Goal: Check status: Check status

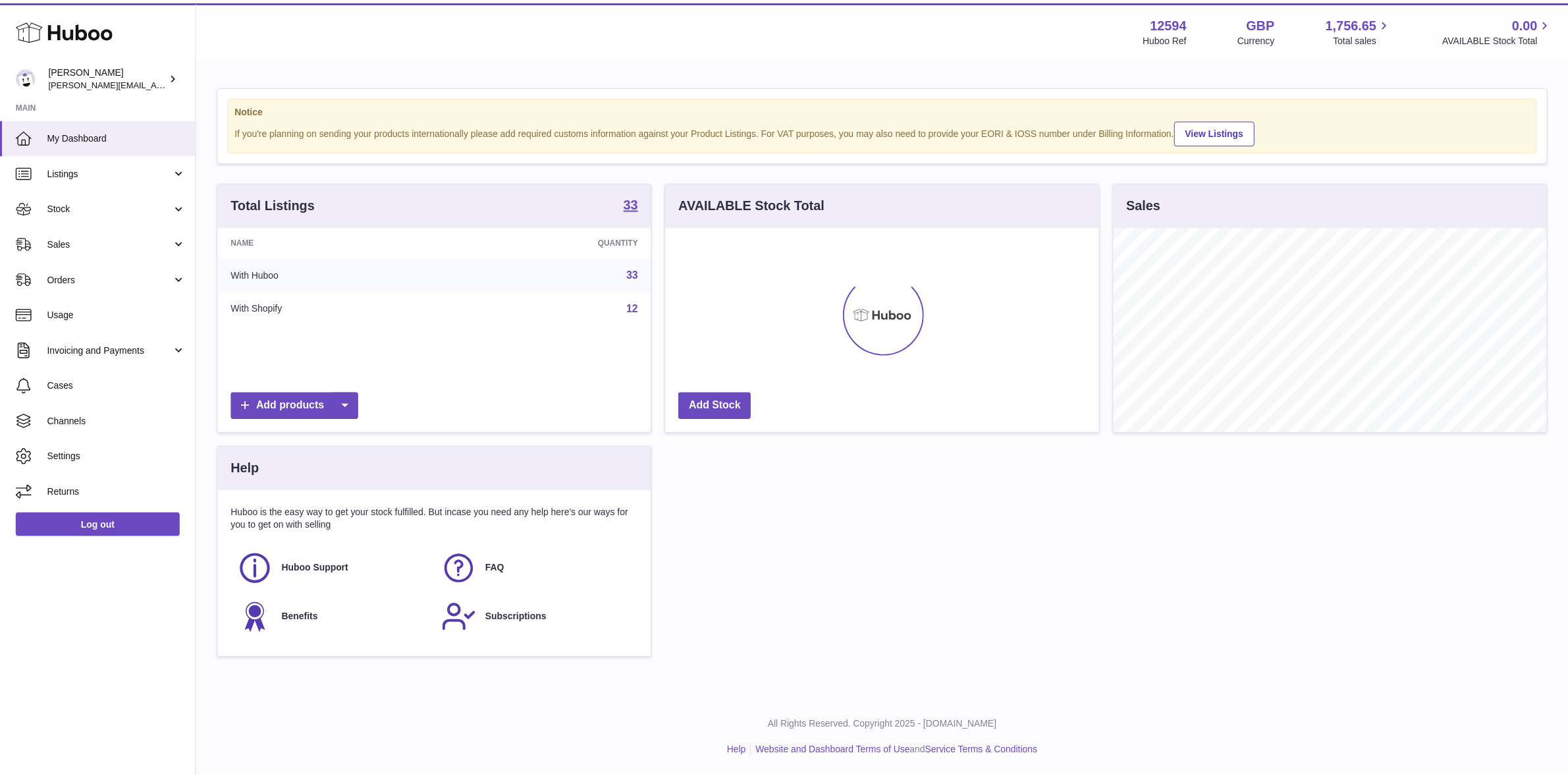
scroll to position [205, 436]
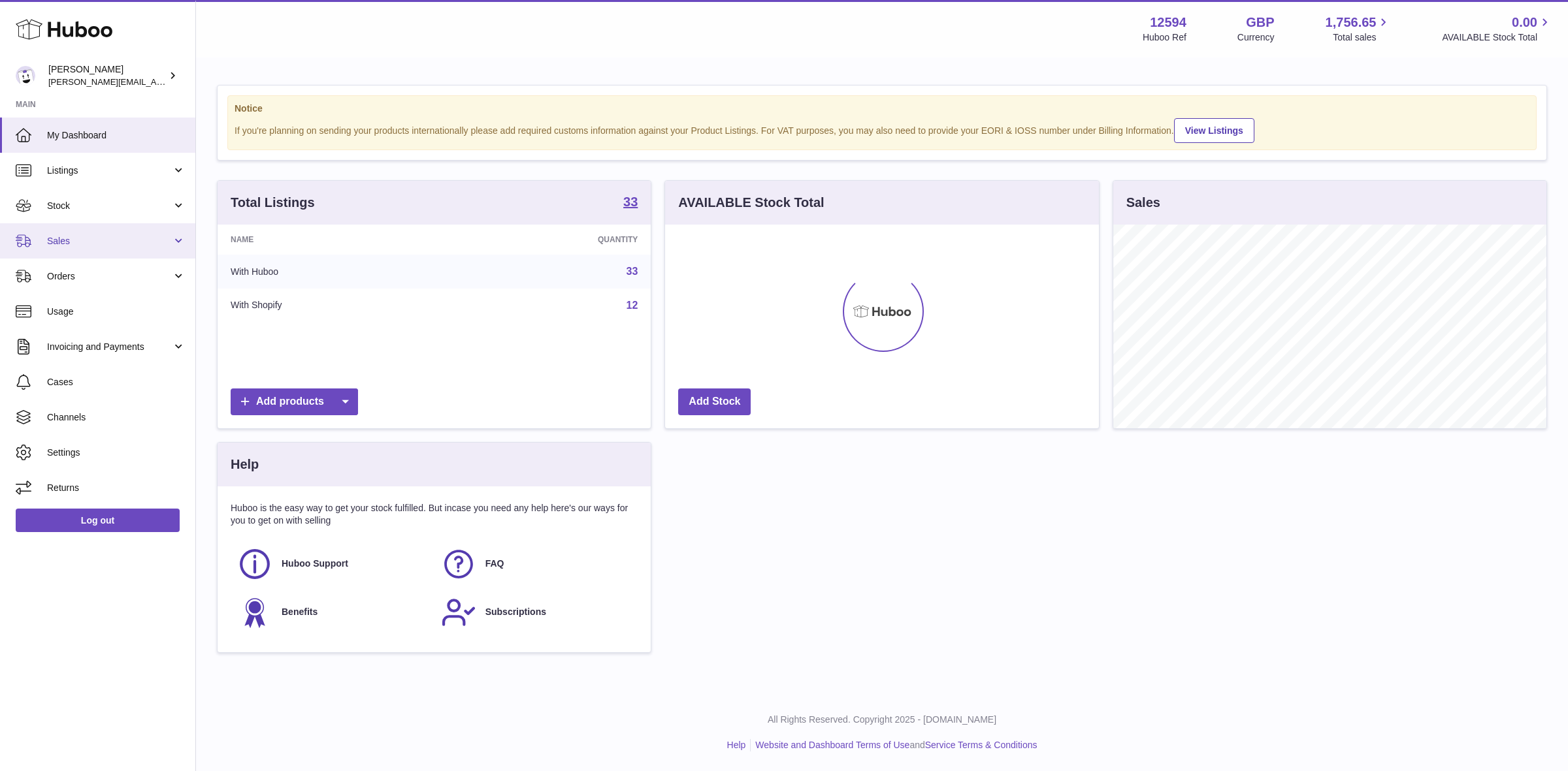
click at [47, 241] on span "Sales" at bounding box center [109, 241] width 124 height 13
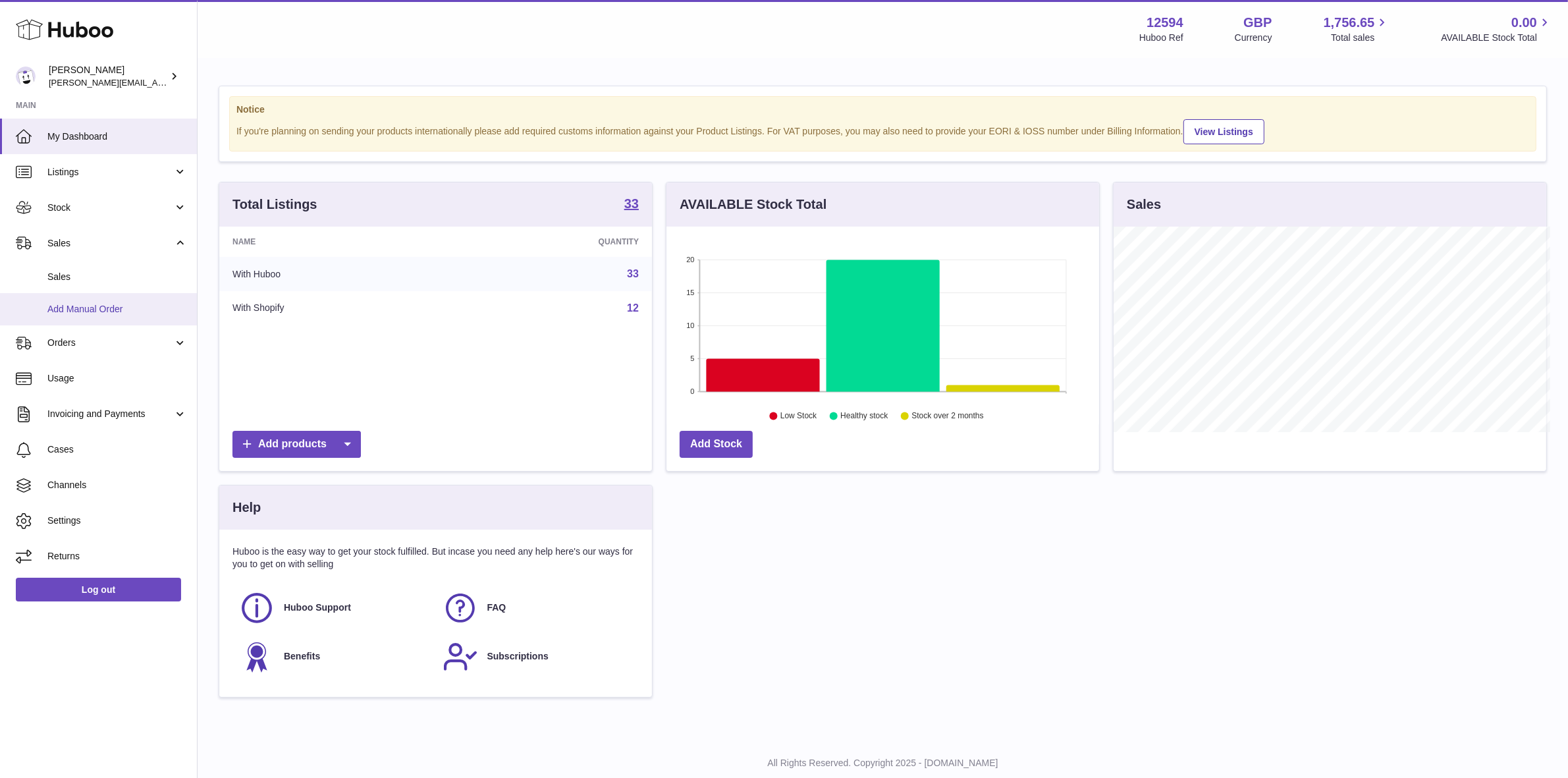
scroll to position [658705, 658092]
click at [64, 274] on span "Sales" at bounding box center [116, 277] width 139 height 13
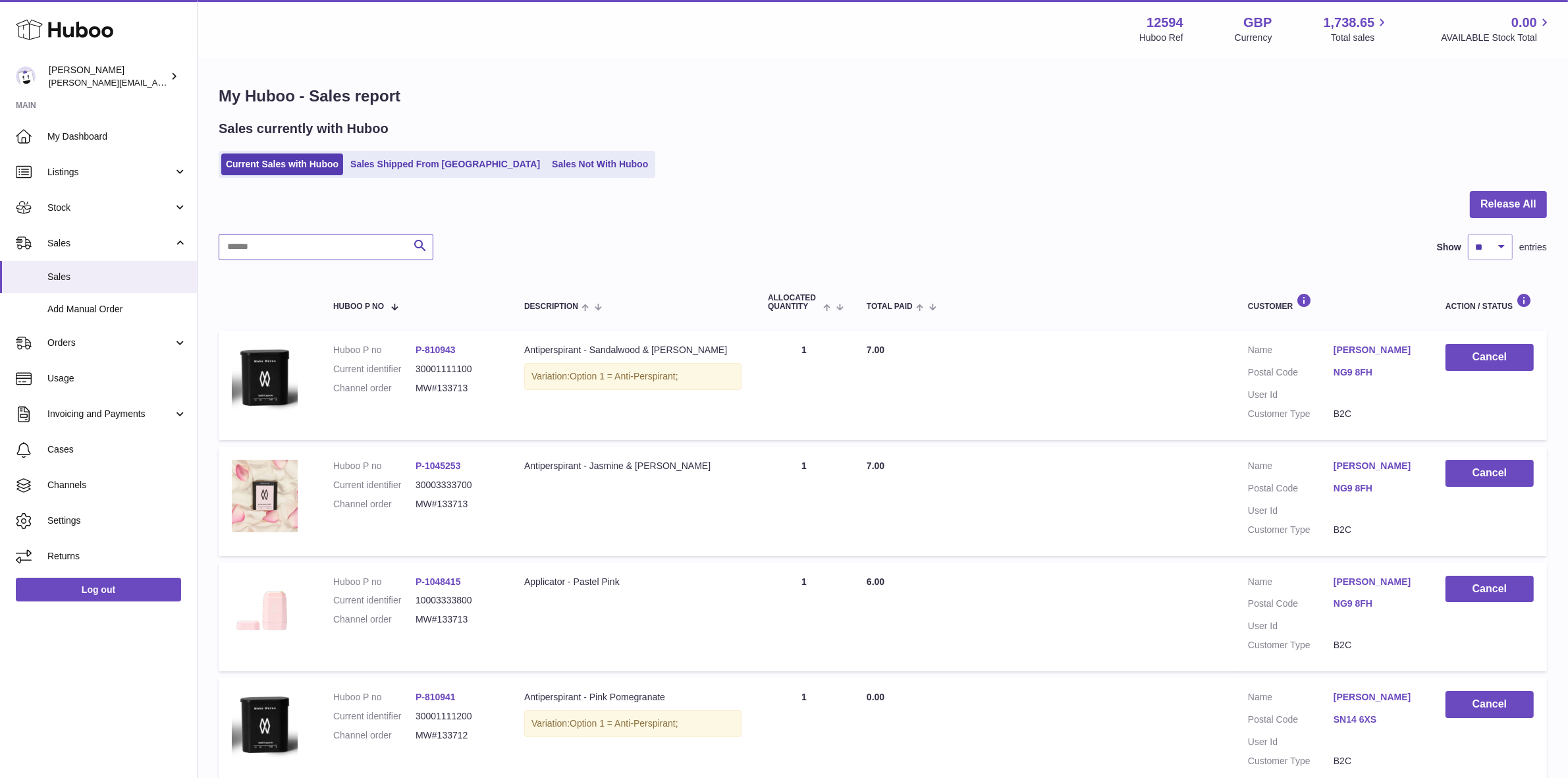
click at [344, 248] on input "text" at bounding box center [326, 246] width 215 height 27
type input "***"
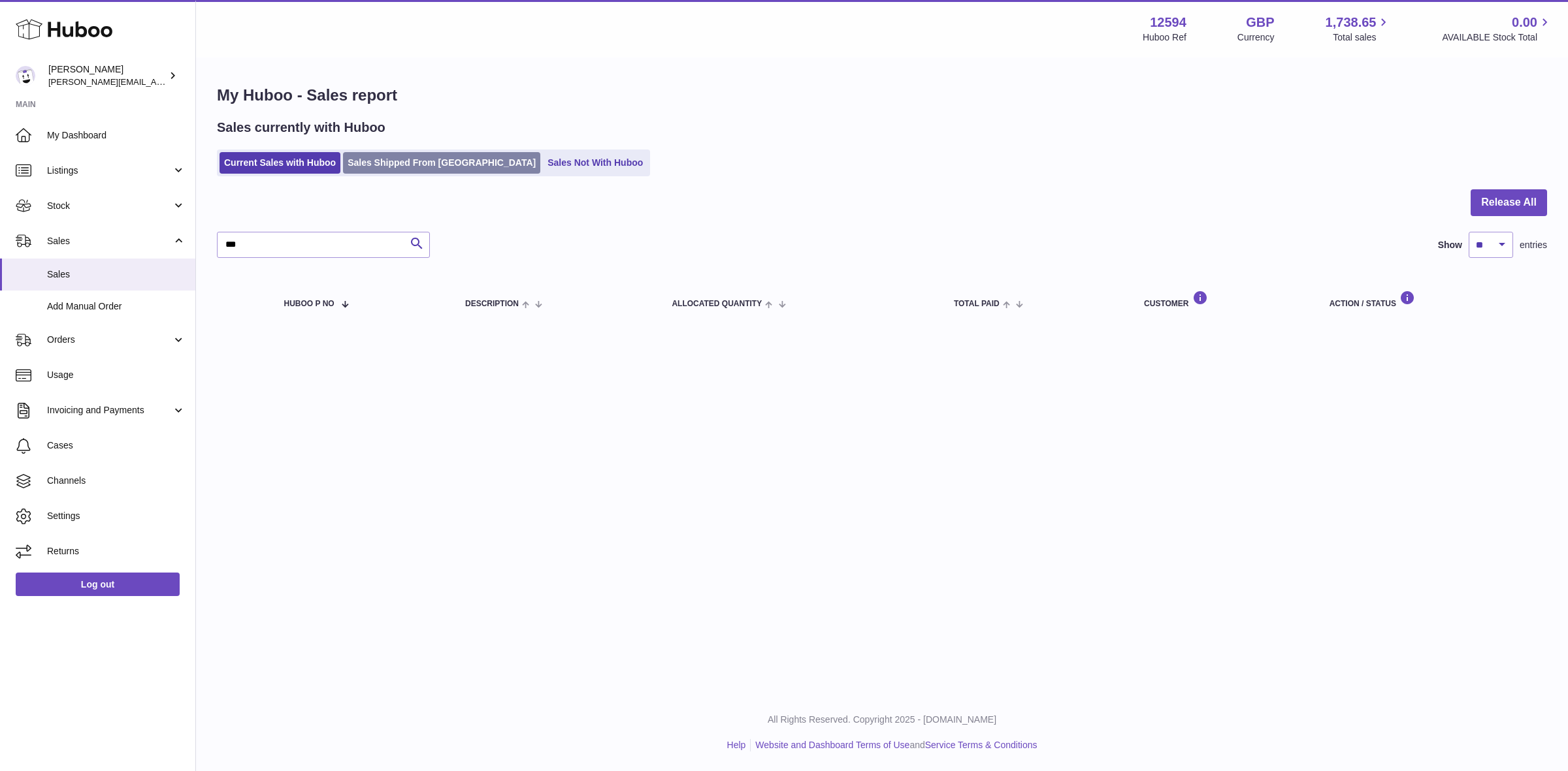
click at [431, 164] on link "Sales Shipped From Huboo" at bounding box center [442, 163] width 198 height 22
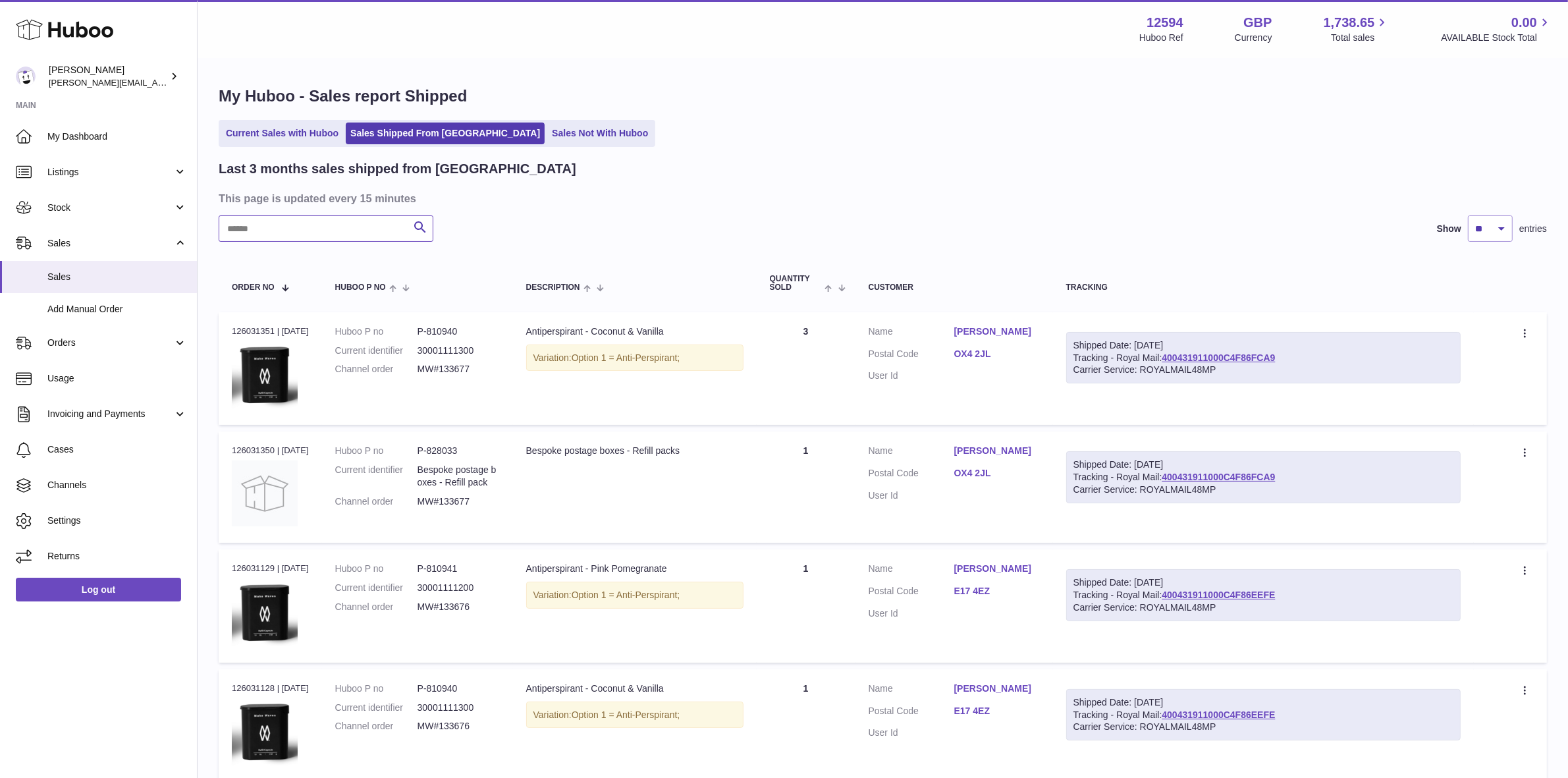
click at [361, 238] on input "text" at bounding box center [326, 228] width 215 height 27
type input "***"
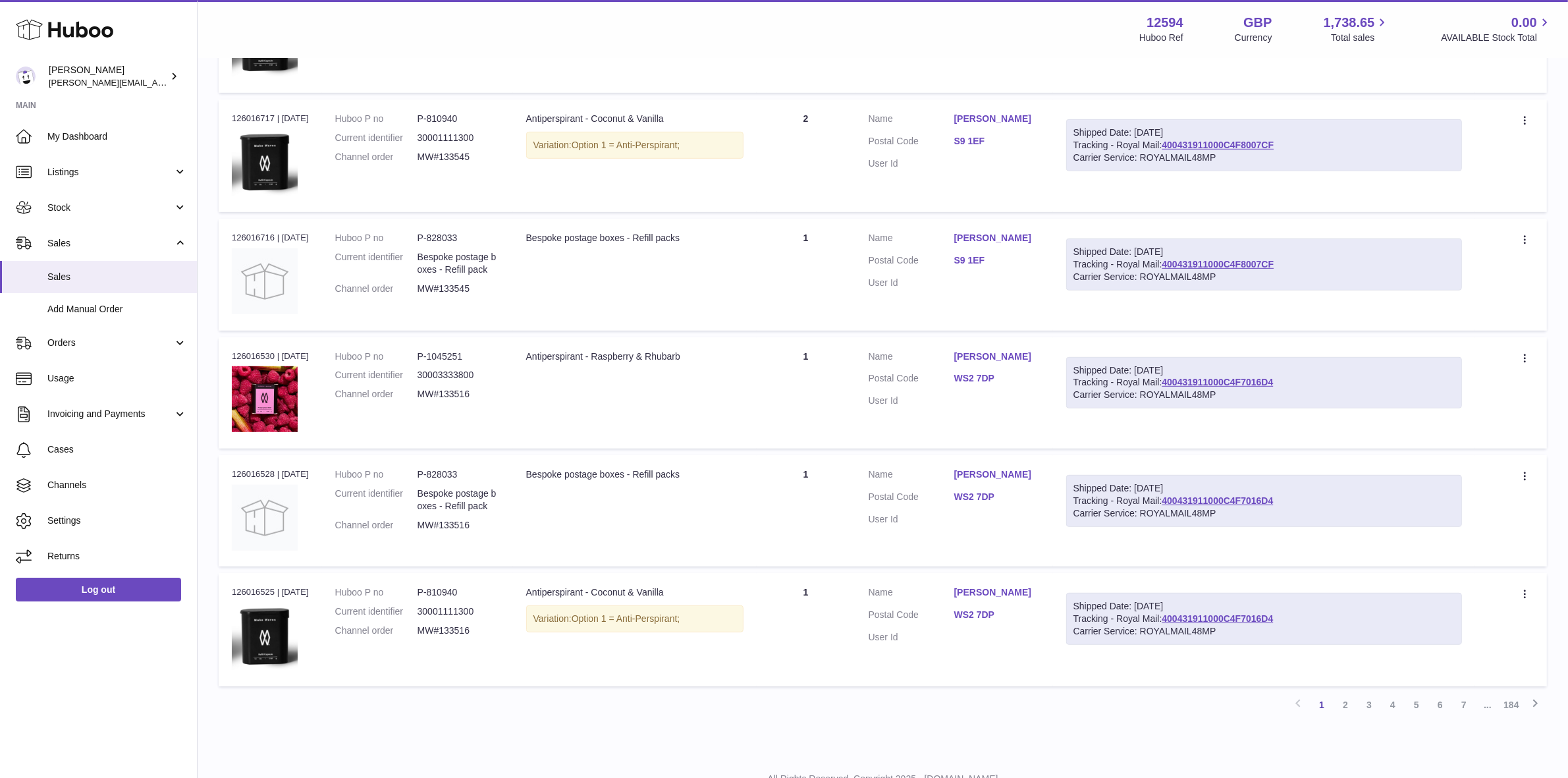
scroll to position [877, 0]
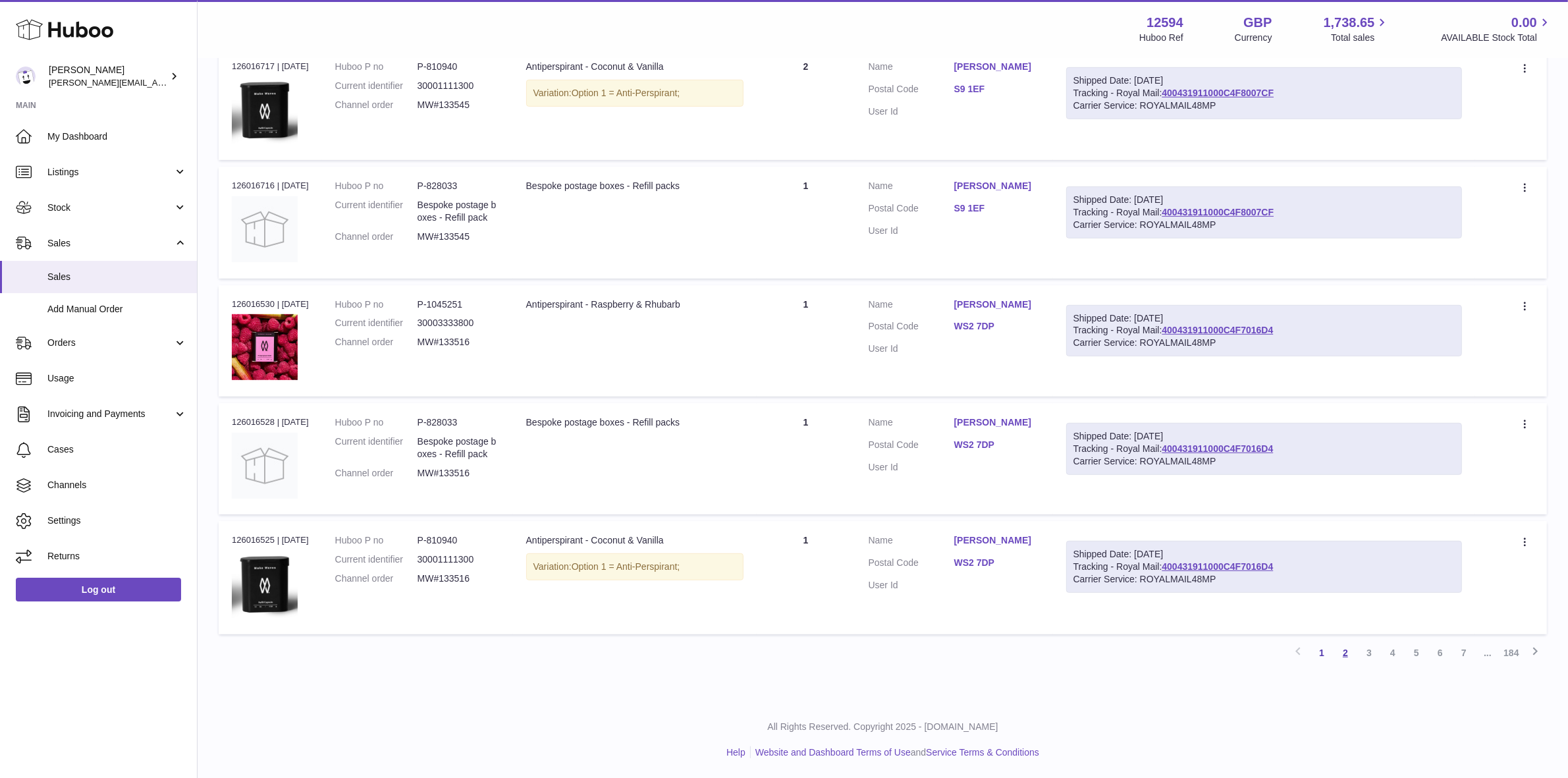
click at [1348, 655] on link "2" at bounding box center [1346, 653] width 24 height 24
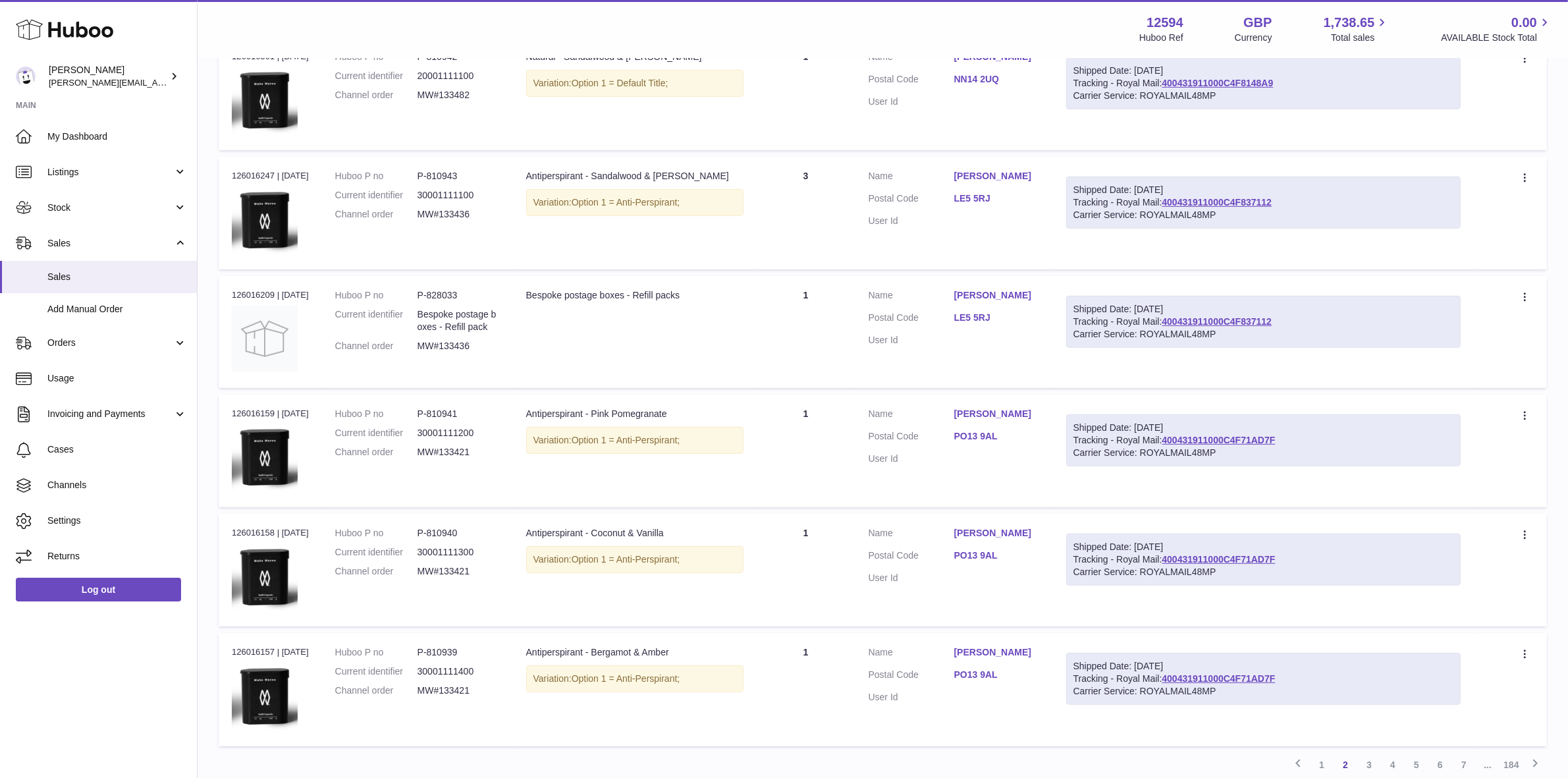
scroll to position [865, 0]
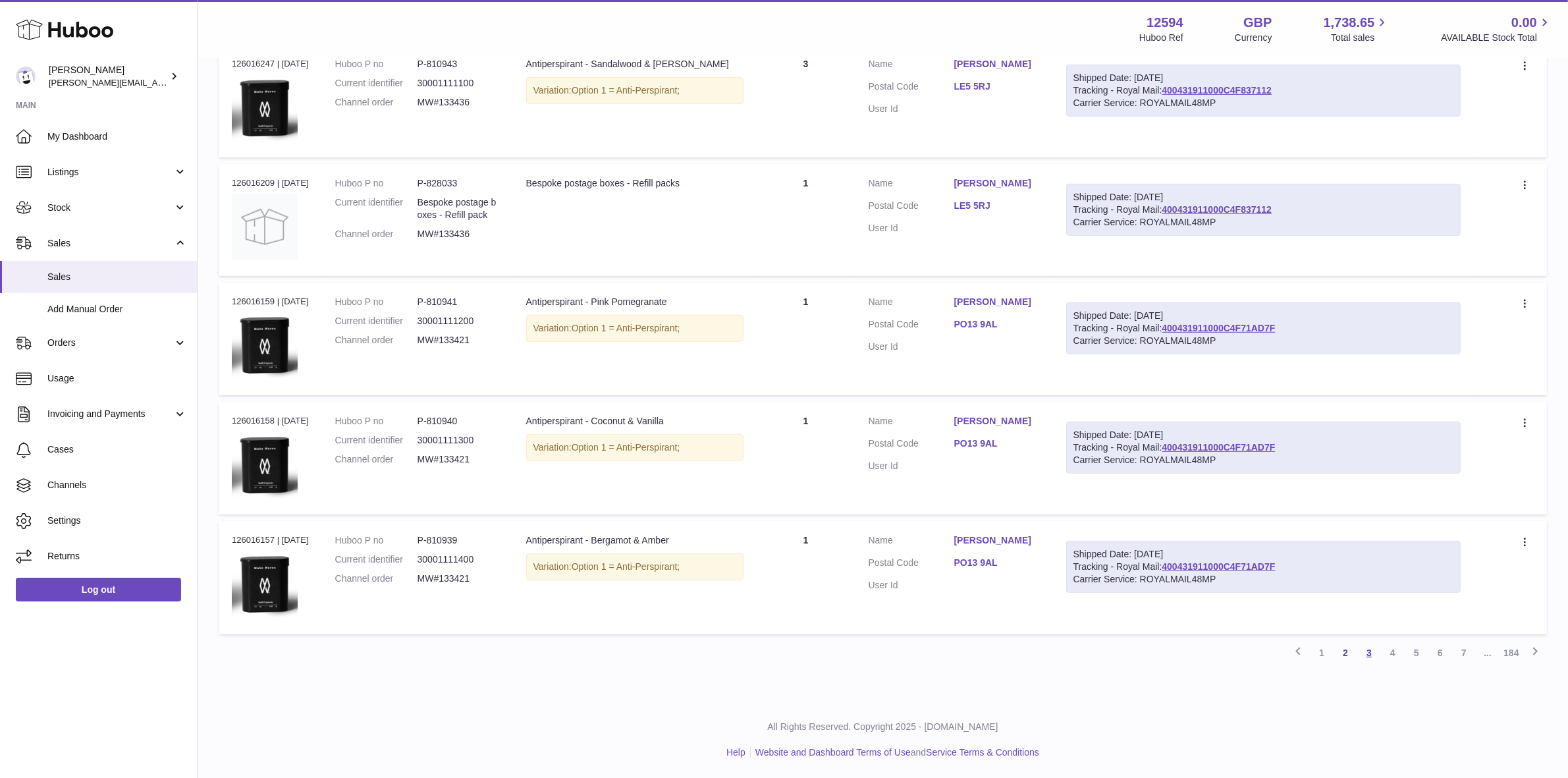
click at [1370, 654] on link "3" at bounding box center [1369, 653] width 24 height 24
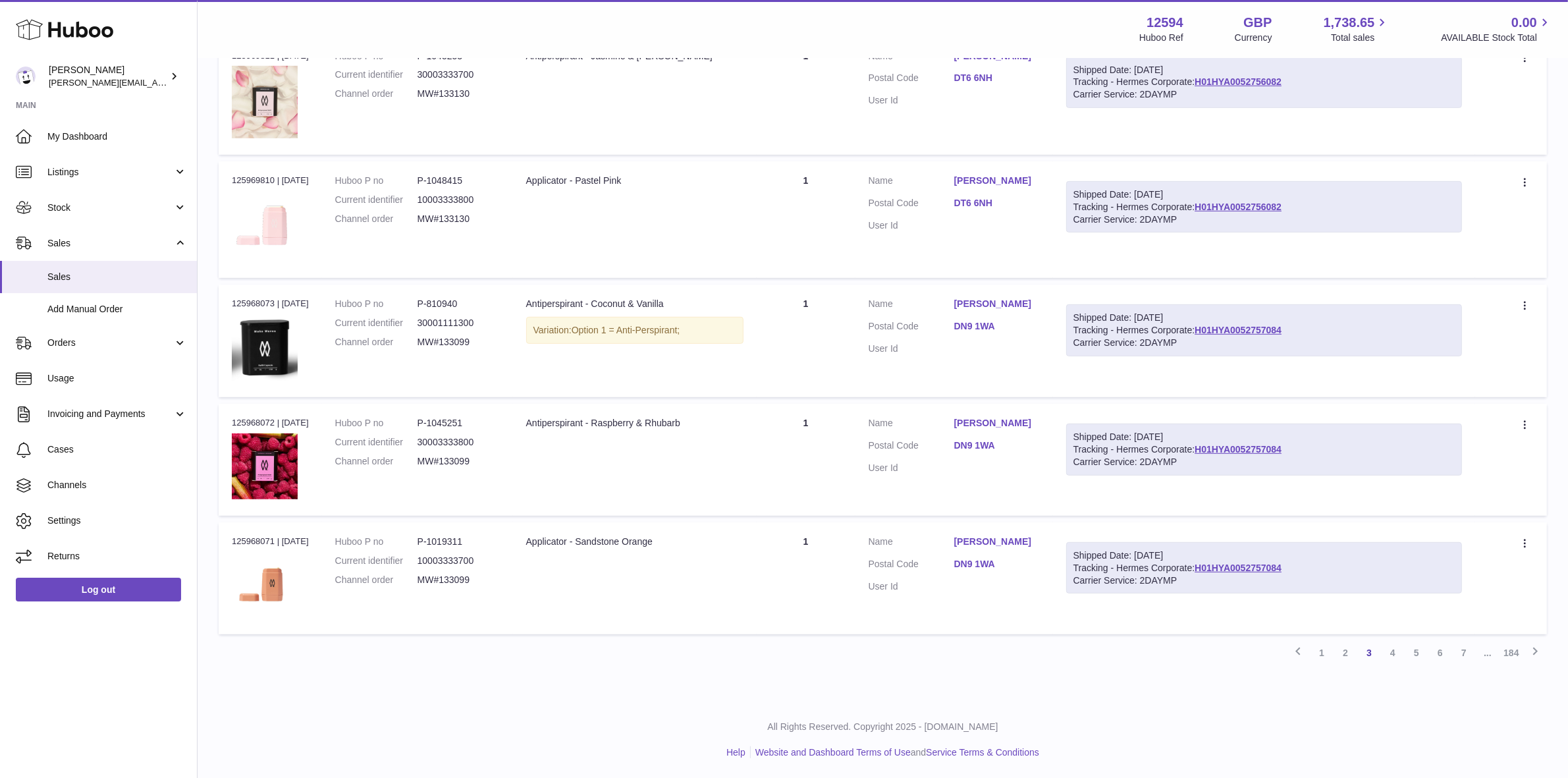
scroll to position [870, 0]
click at [1397, 653] on link "4" at bounding box center [1393, 653] width 24 height 24
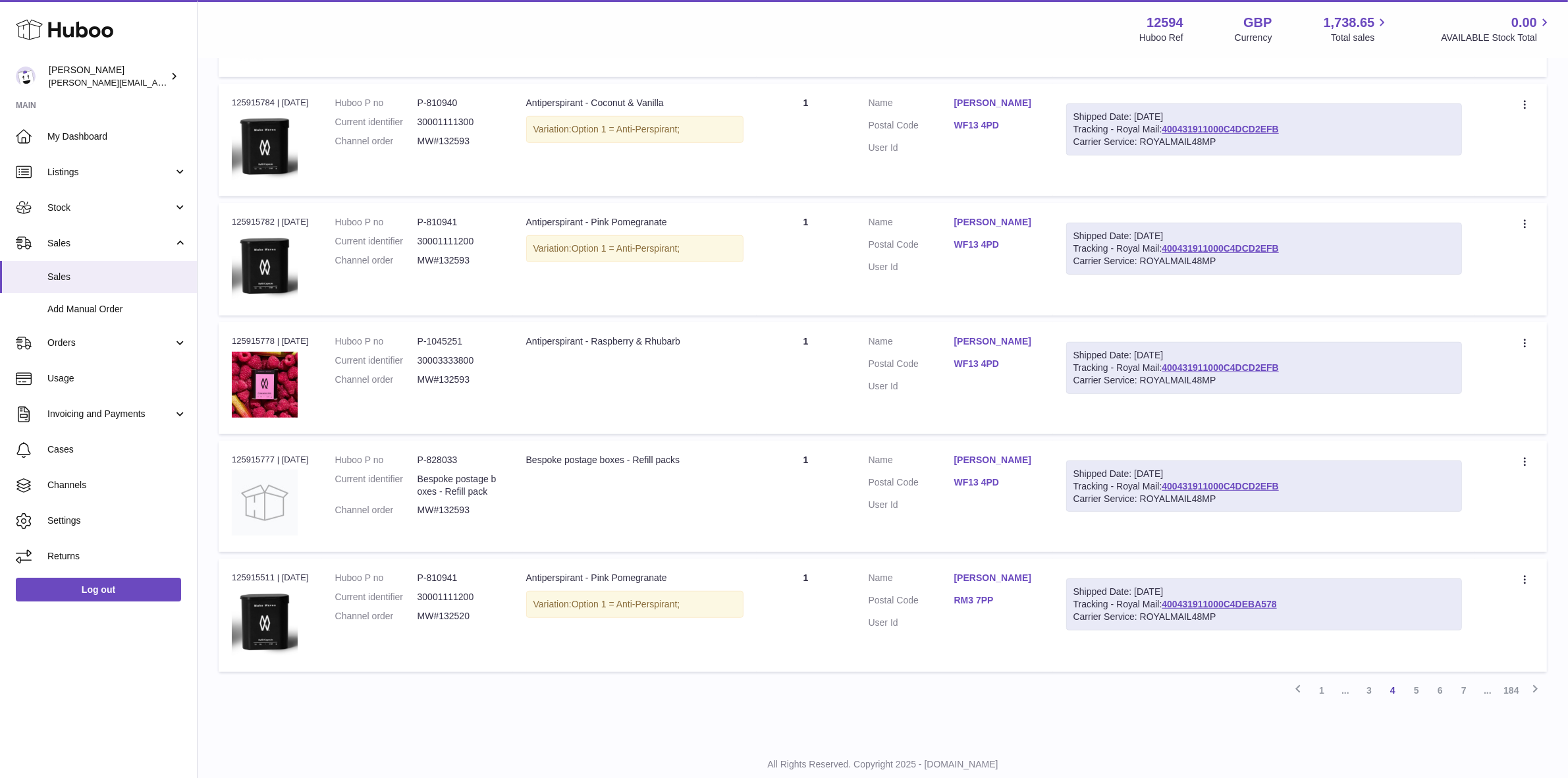
scroll to position [883, 0]
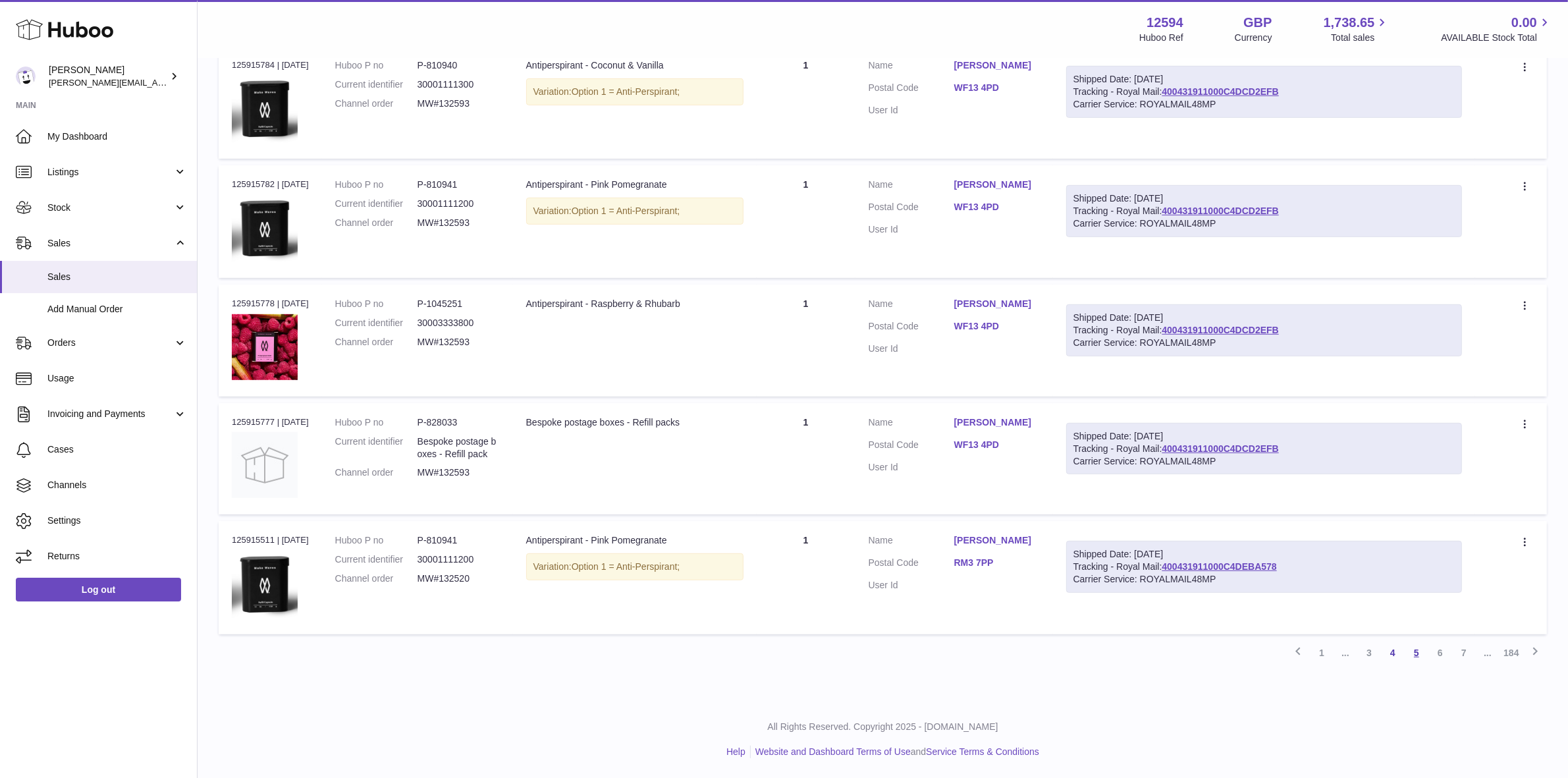
click at [1420, 656] on link "5" at bounding box center [1417, 653] width 24 height 24
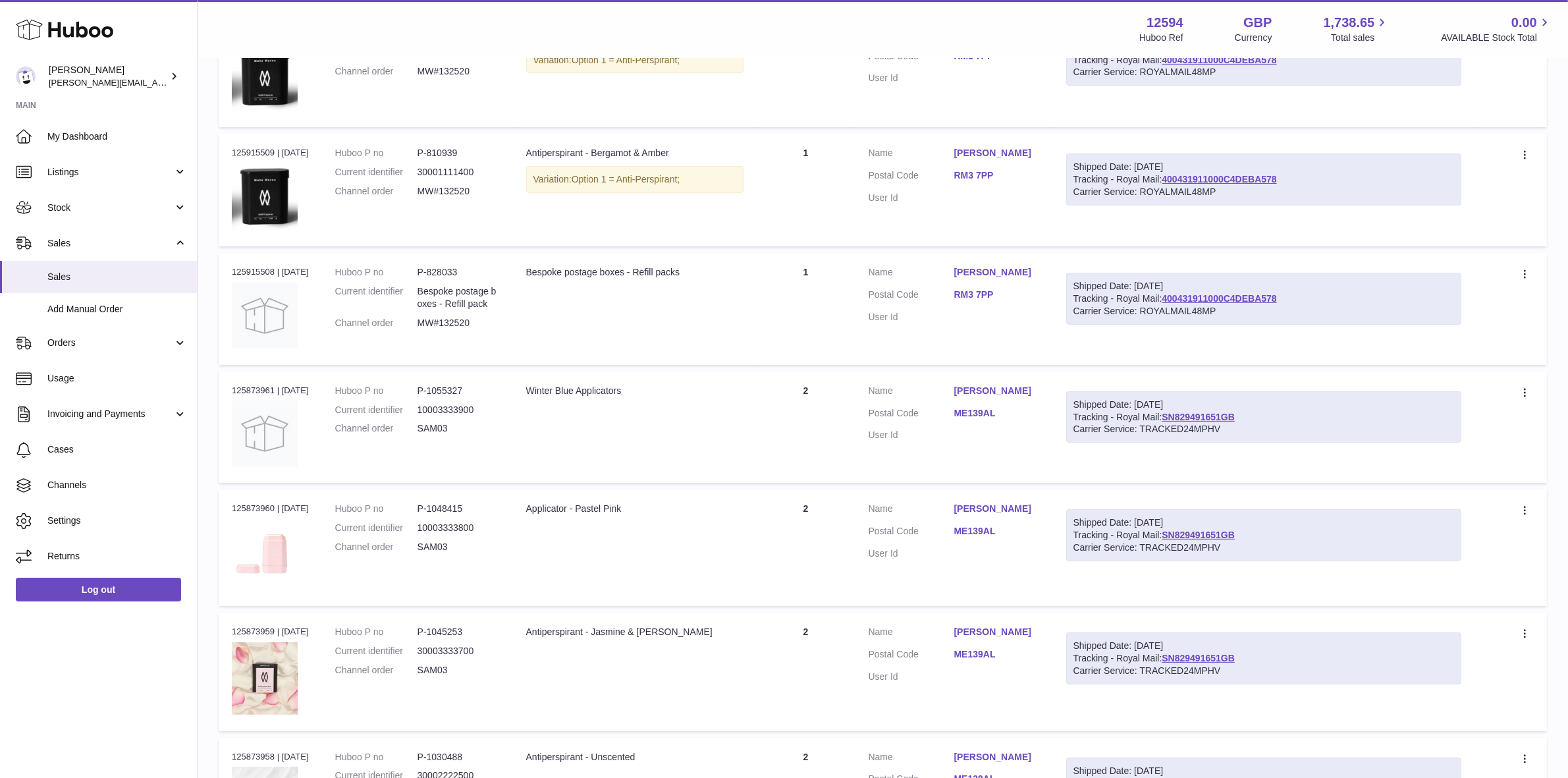
scroll to position [306, 0]
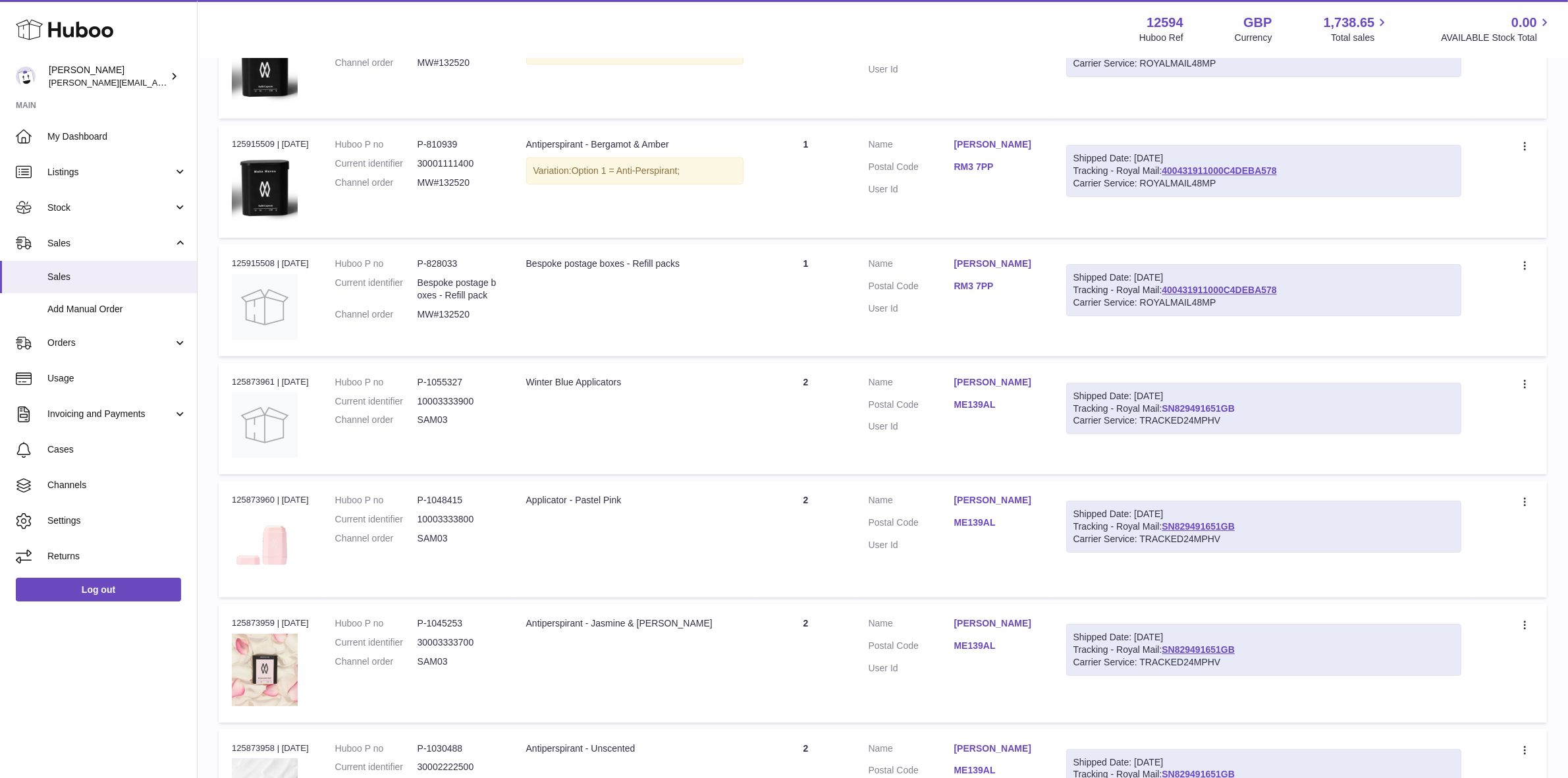
click at [1194, 407] on link "SN829491651GB" at bounding box center [1197, 408] width 73 height 10
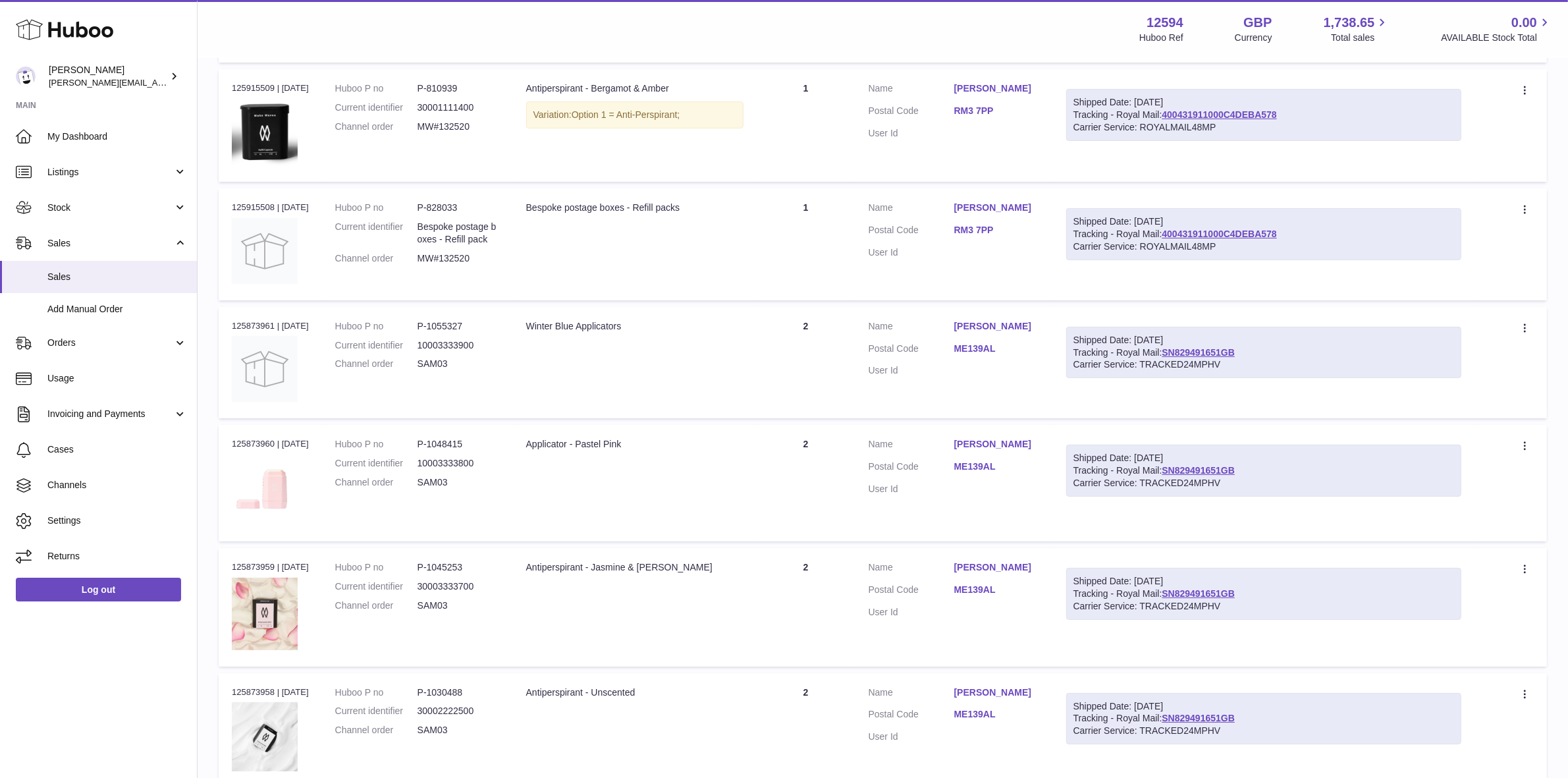
scroll to position [389, 0]
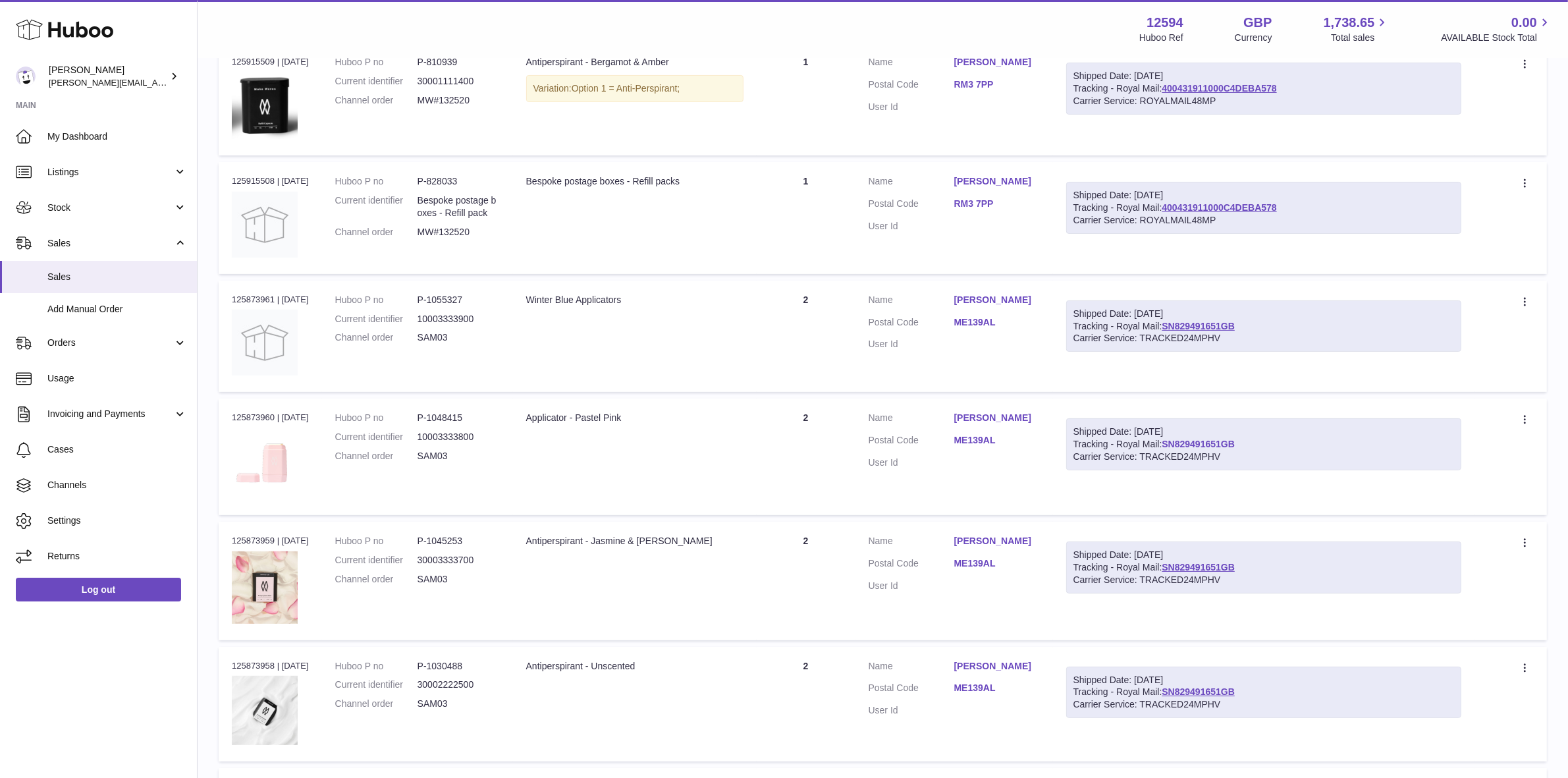
click at [1212, 441] on link "SN829491651GB" at bounding box center [1197, 443] width 73 height 10
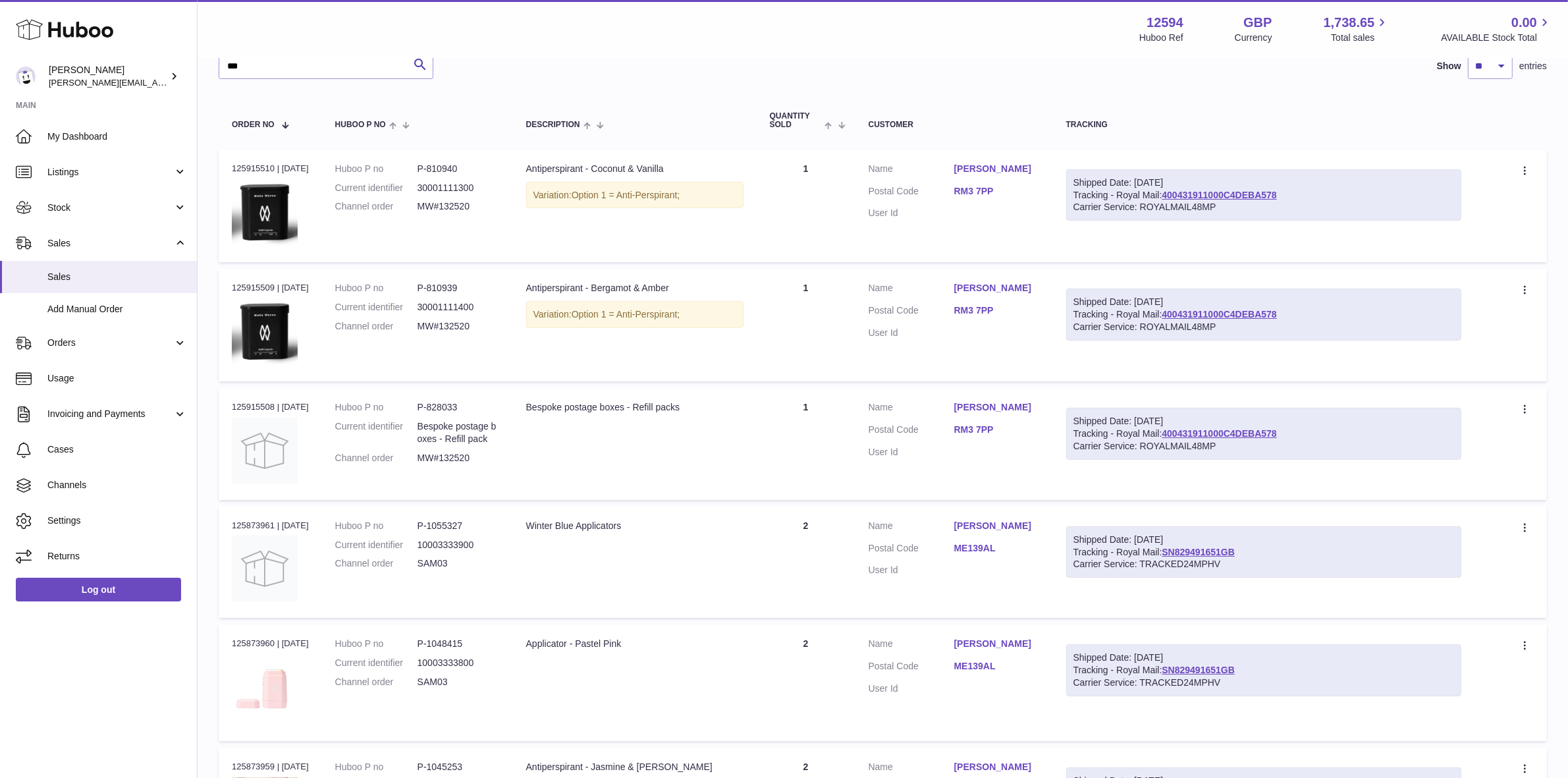
scroll to position [90, 0]
